Goal: Task Accomplishment & Management: Manage account settings

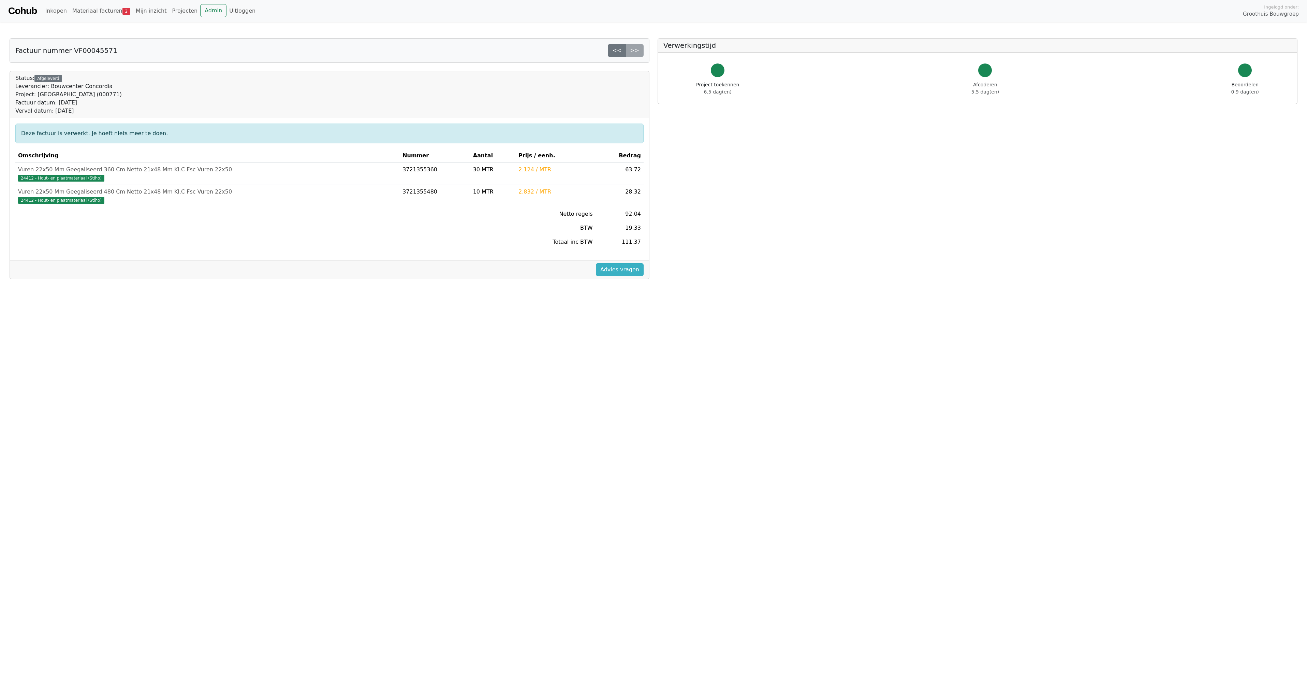
click at [619, 272] on link "Advies vragen" at bounding box center [620, 269] width 48 height 13
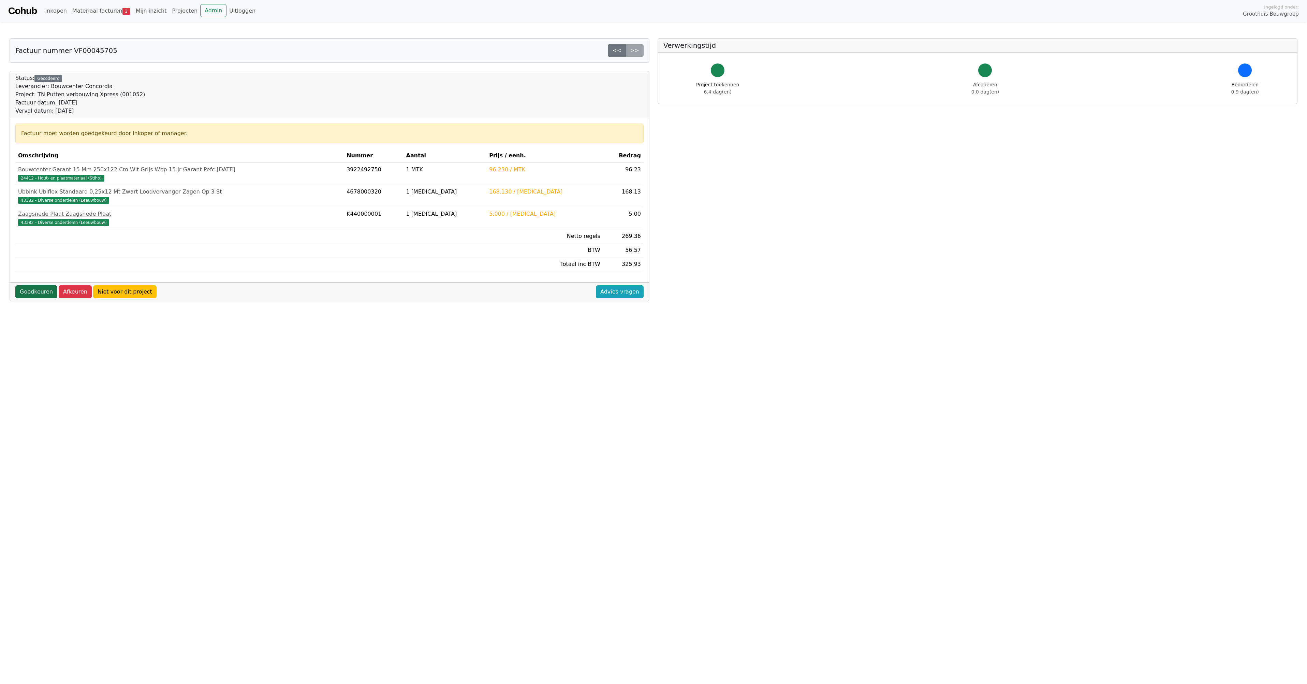
click at [35, 287] on link "Goedkeuren" at bounding box center [36, 291] width 42 height 13
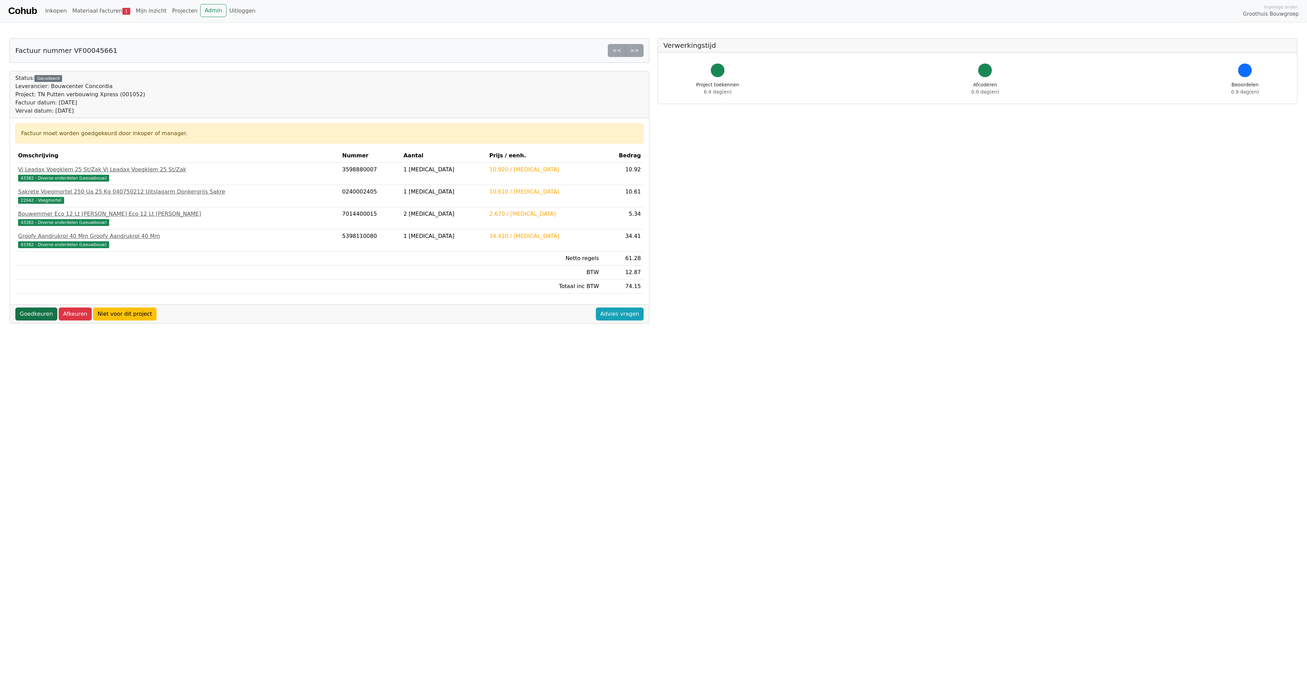
click at [37, 316] on link "Goedkeuren" at bounding box center [36, 313] width 42 height 13
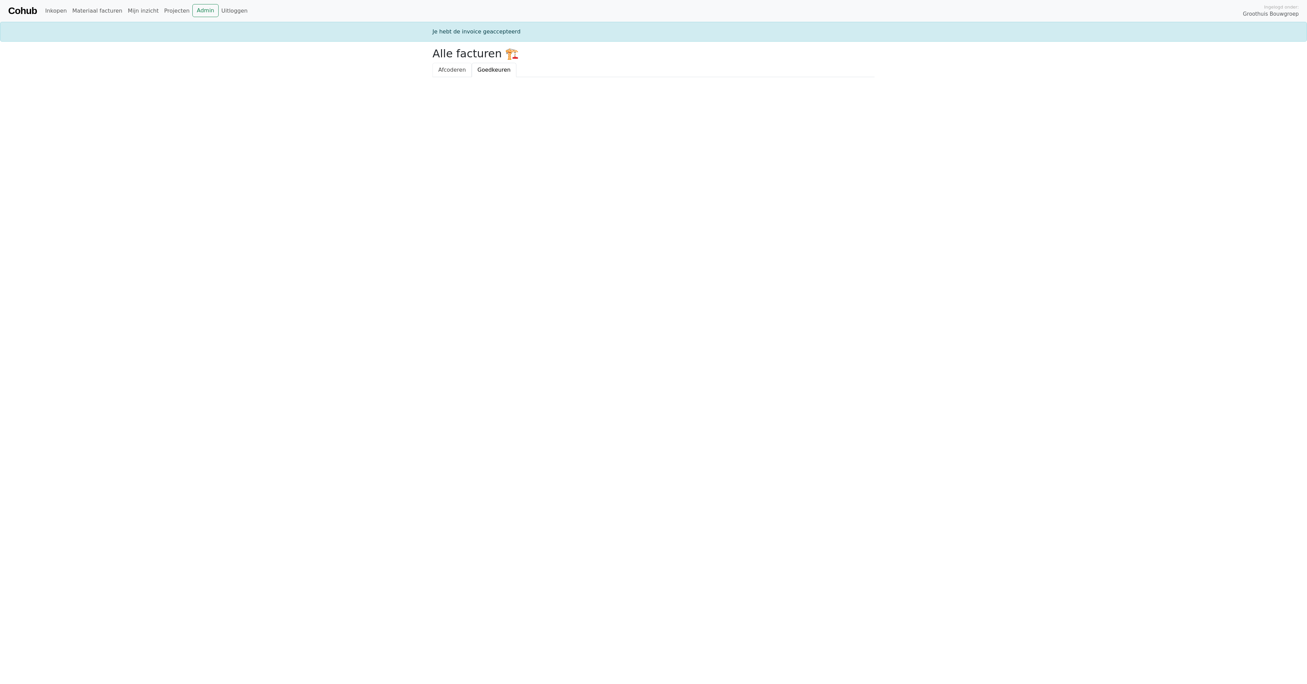
click at [447, 69] on span "Afcoderen" at bounding box center [452, 70] width 28 height 6
